Goal: Download file/media

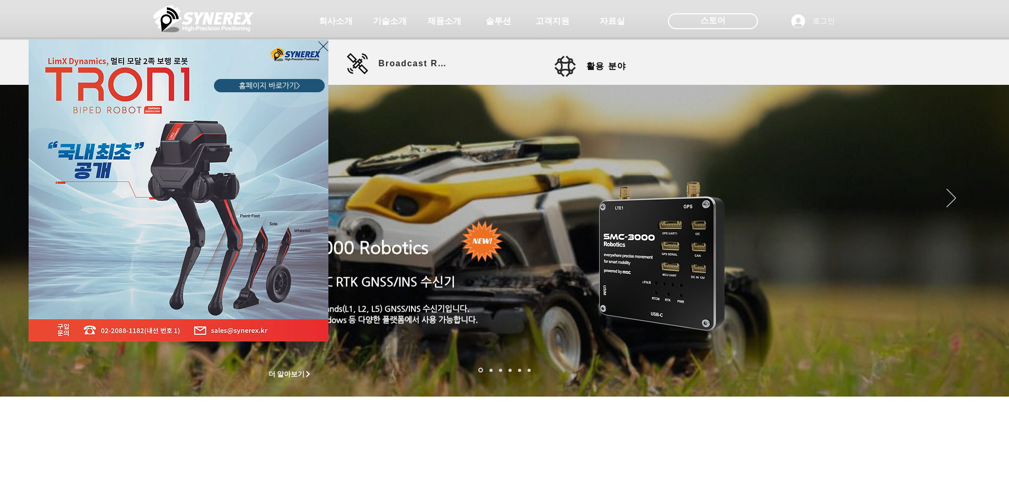
click at [428, 63] on div "LimX Dinamics" at bounding box center [504, 241] width 1009 height 483
click at [323, 47] on icon "사이트로 돌아가기" at bounding box center [323, 46] width 10 height 13
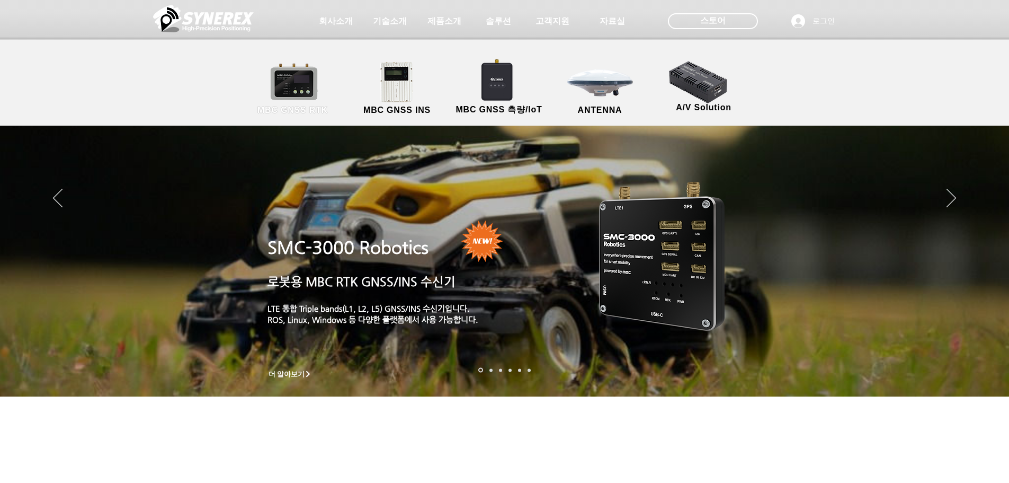
click at [277, 82] on link "MBC GNSS RTK" at bounding box center [292, 89] width 95 height 56
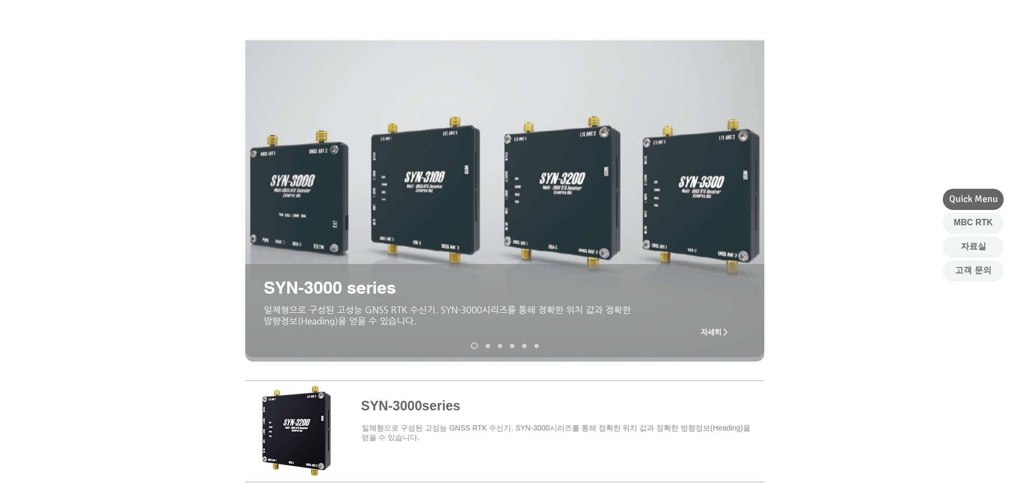
scroll to position [159, 0]
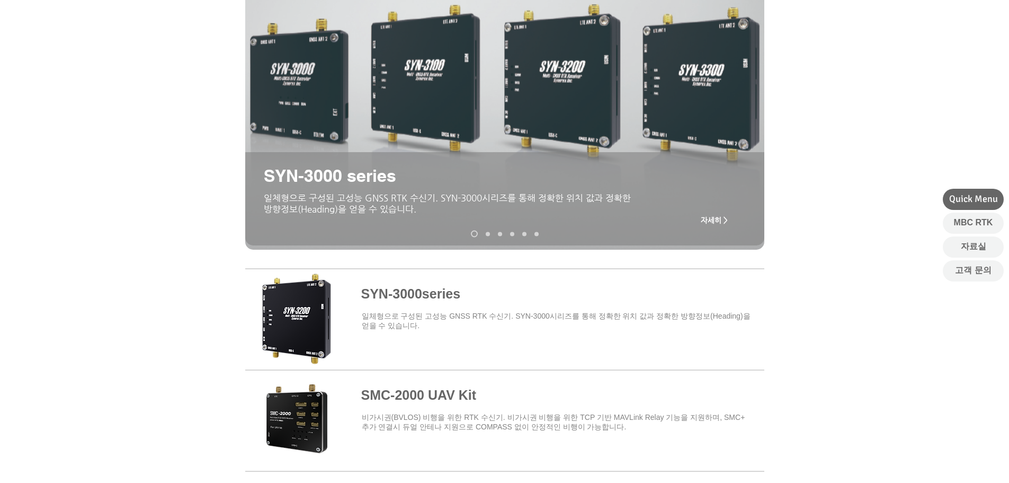
click at [400, 298] on span at bounding box center [504, 317] width 519 height 93
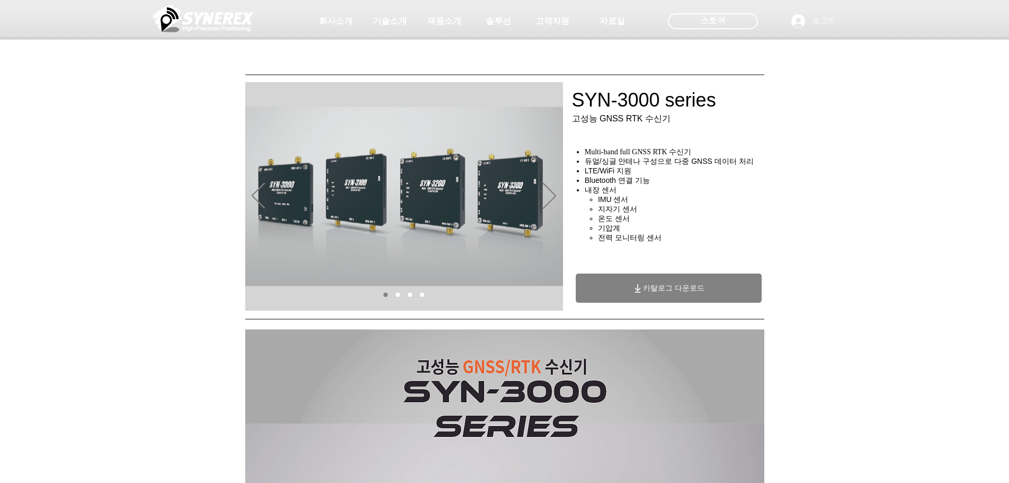
click at [687, 287] on span "카탈로그 다운로드" at bounding box center [673, 288] width 61 height 10
